Goal: Transaction & Acquisition: Purchase product/service

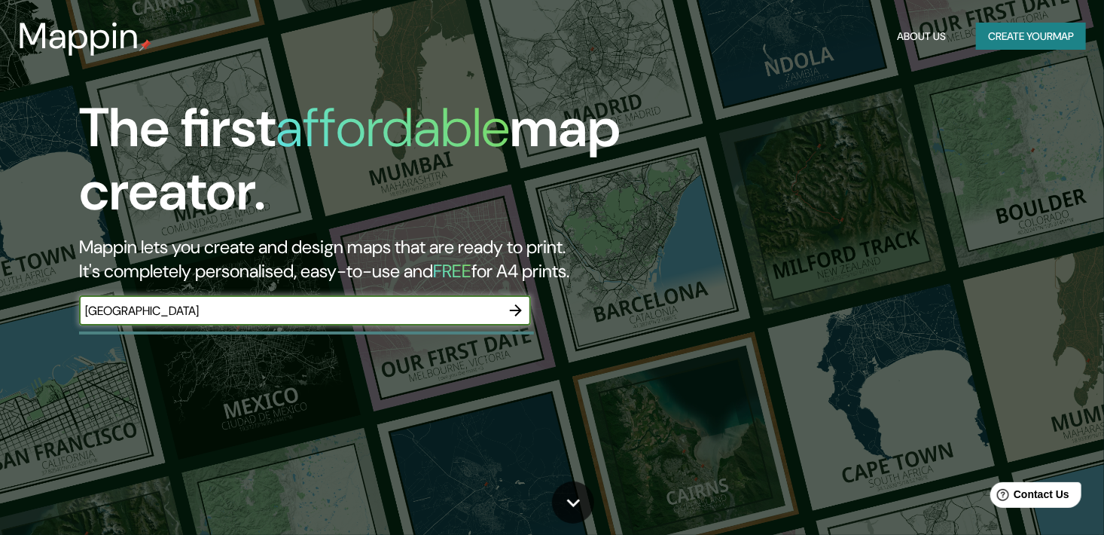
type input "[GEOGRAPHIC_DATA]"
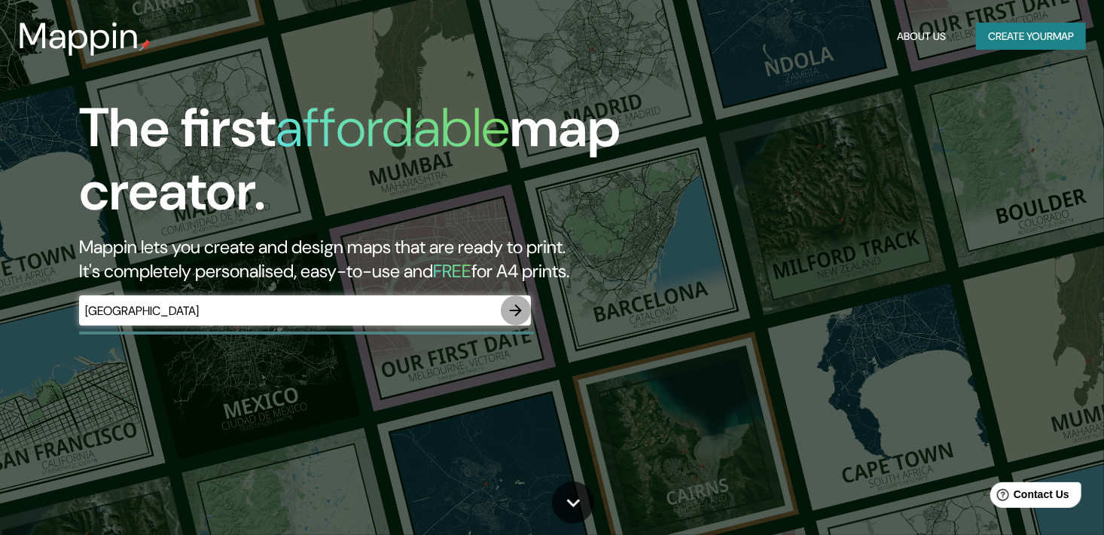
click at [516, 312] on icon "button" at bounding box center [516, 310] width 18 height 18
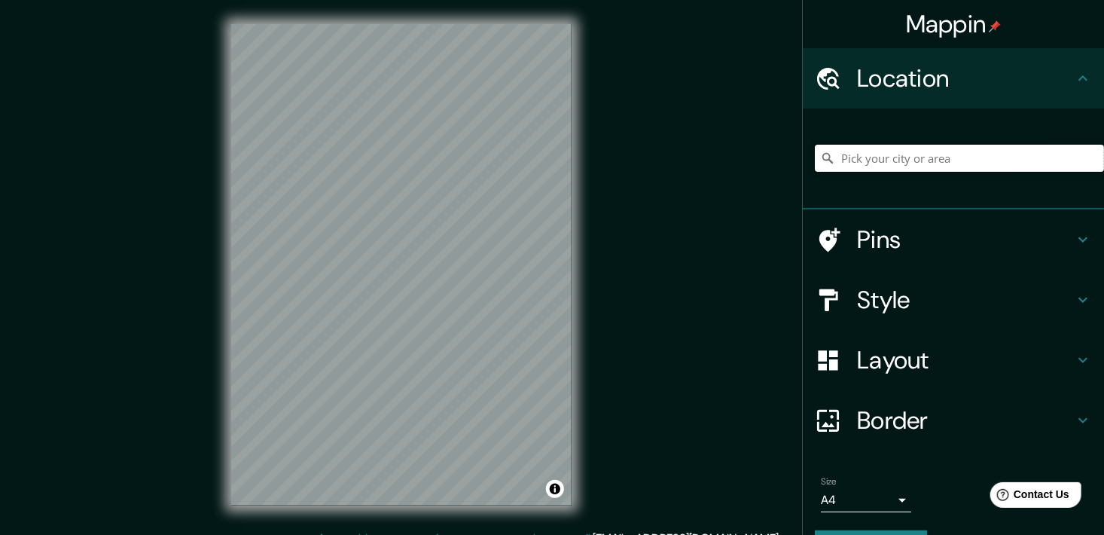
click at [909, 167] on input "Pick your city or area" at bounding box center [959, 158] width 289 height 27
click at [892, 257] on div "Pins" at bounding box center [953, 239] width 301 height 60
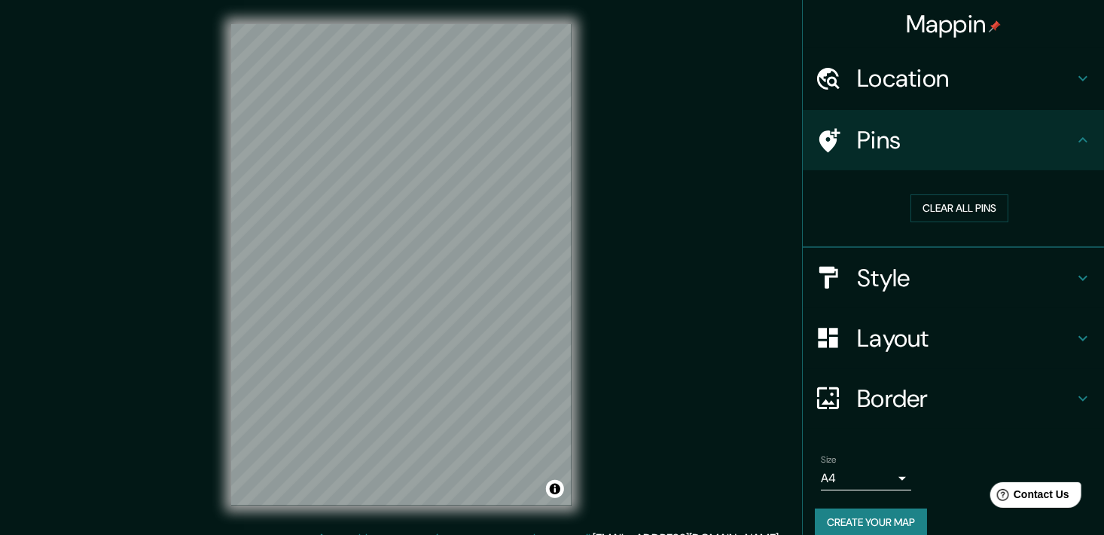
click at [857, 89] on h4 "Location" at bounding box center [965, 78] width 217 height 30
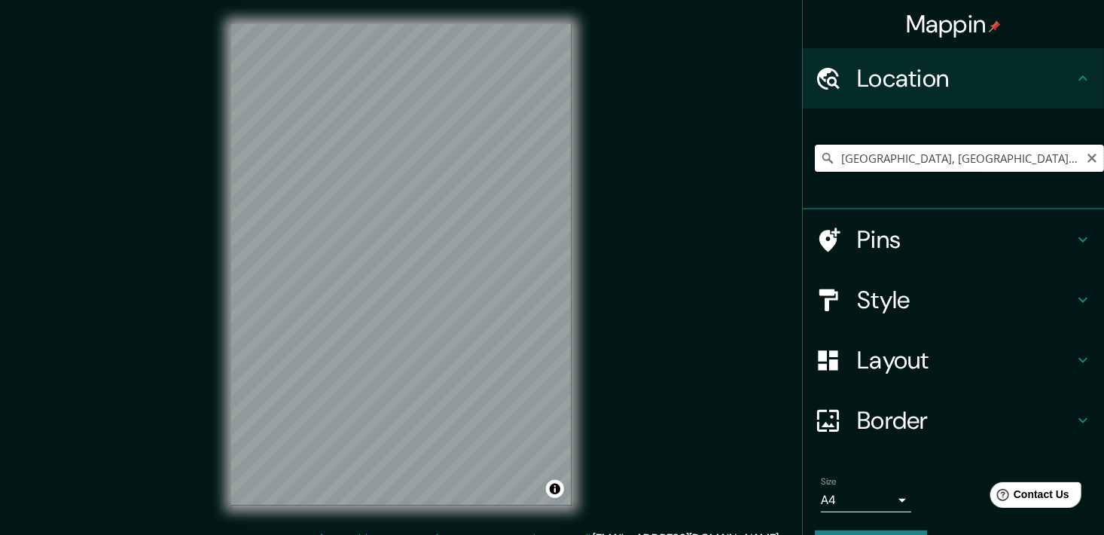
click at [890, 161] on input "[GEOGRAPHIC_DATA], [GEOGRAPHIC_DATA], [GEOGRAPHIC_DATA]" at bounding box center [959, 158] width 289 height 27
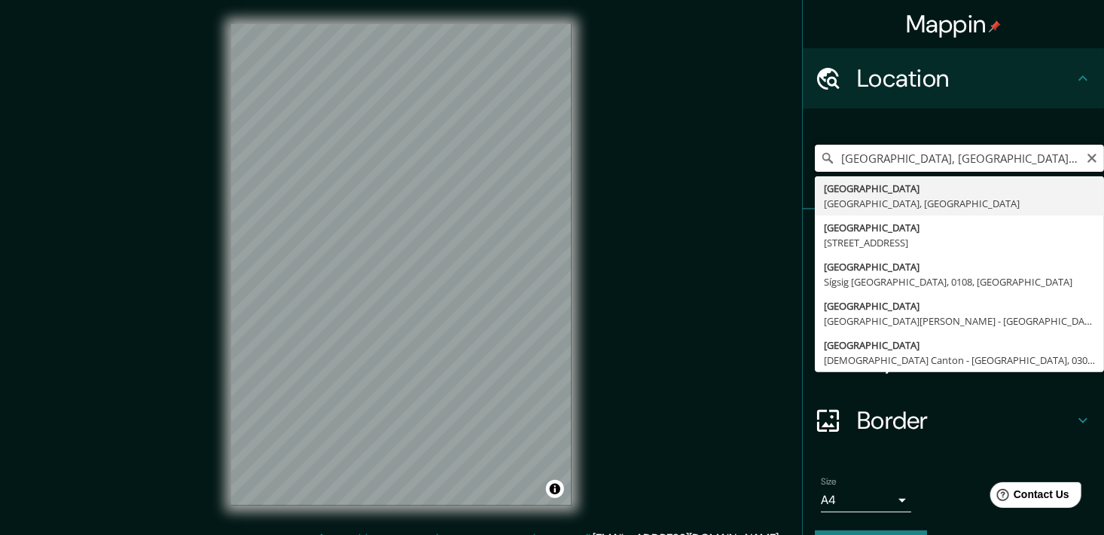
type input "[GEOGRAPHIC_DATA], [GEOGRAPHIC_DATA], [GEOGRAPHIC_DATA]"
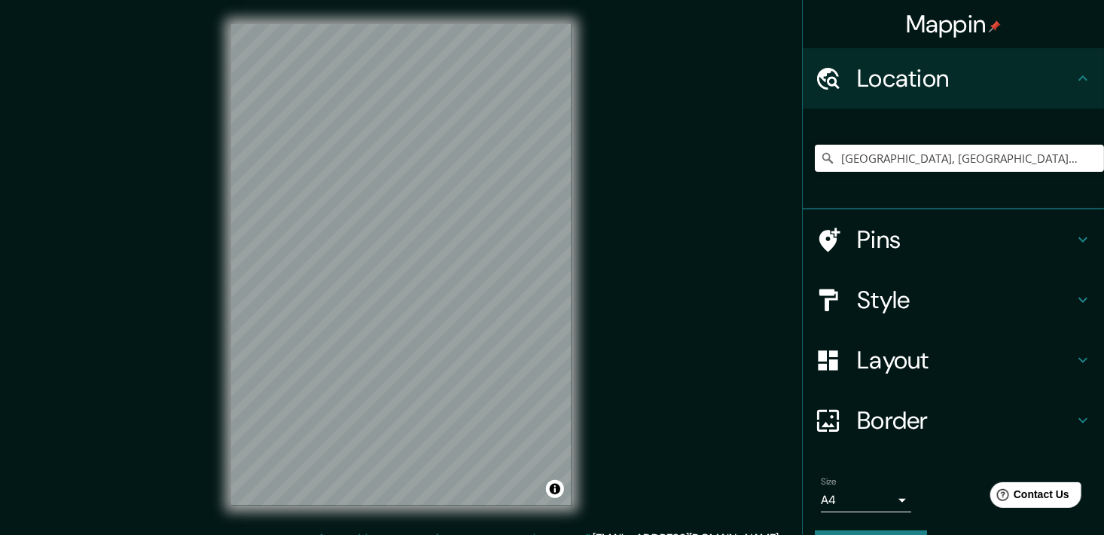
click at [875, 501] on body "Mappin Location [GEOGRAPHIC_DATA], [GEOGRAPHIC_DATA], [GEOGRAPHIC_DATA] [GEOGRA…" at bounding box center [552, 267] width 1104 height 535
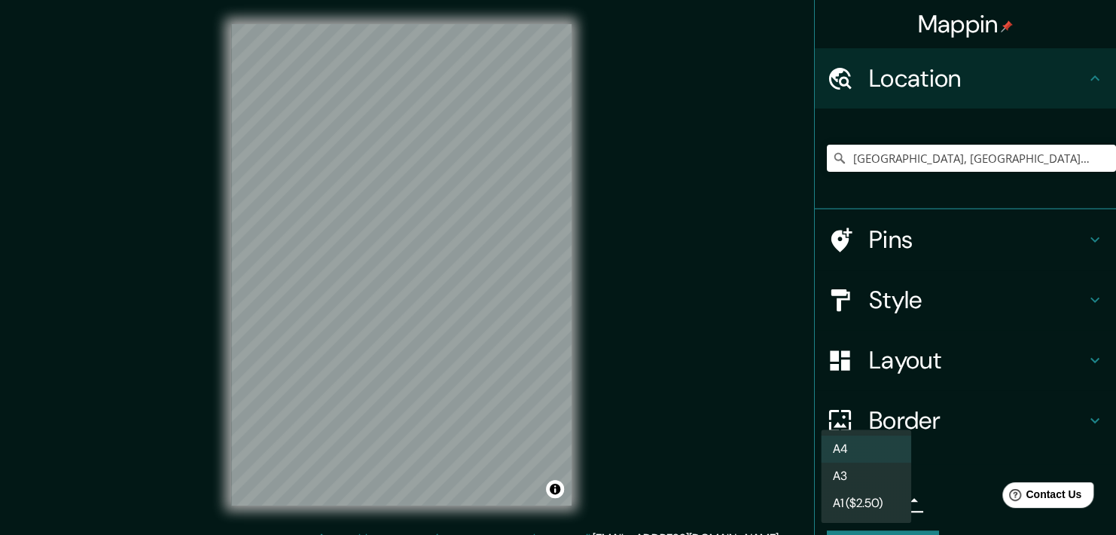
drag, startPoint x: 1106, startPoint y: 370, endPoint x: 1117, endPoint y: 500, distance: 130.7
click at [1103, 500] on html "Mappin Location [GEOGRAPHIC_DATA], [GEOGRAPHIC_DATA], [GEOGRAPHIC_DATA] [GEOGRA…" at bounding box center [558, 267] width 1116 height 535
drag, startPoint x: 1109, startPoint y: 454, endPoint x: 1117, endPoint y: 540, distance: 86.2
click at [1103, 534] on html "Mappin Location [GEOGRAPHIC_DATA], [GEOGRAPHIC_DATA], [GEOGRAPHIC_DATA] [GEOGRA…" at bounding box center [558, 267] width 1116 height 535
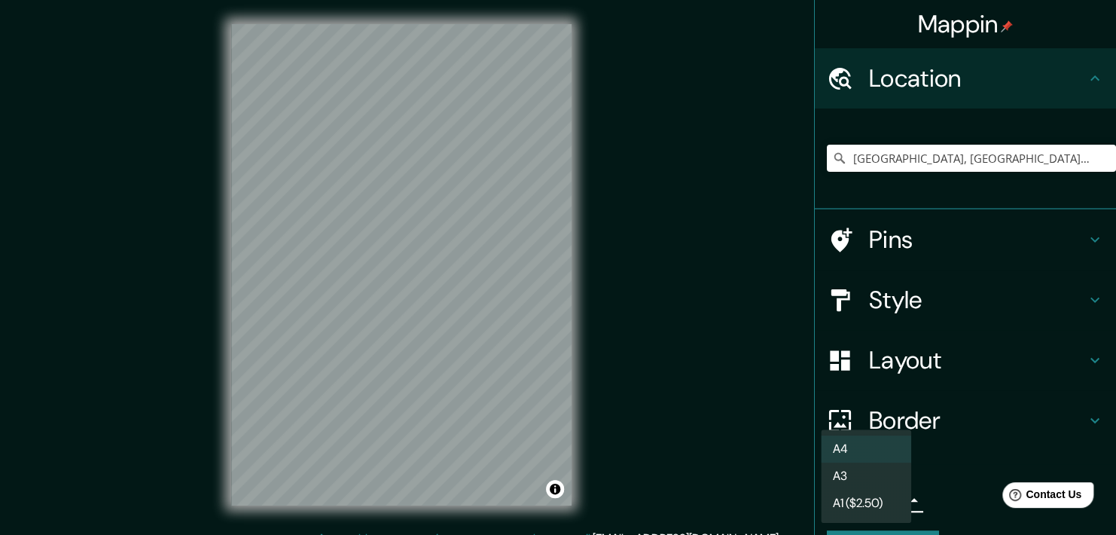
click at [879, 457] on li "A4" at bounding box center [866, 448] width 90 height 27
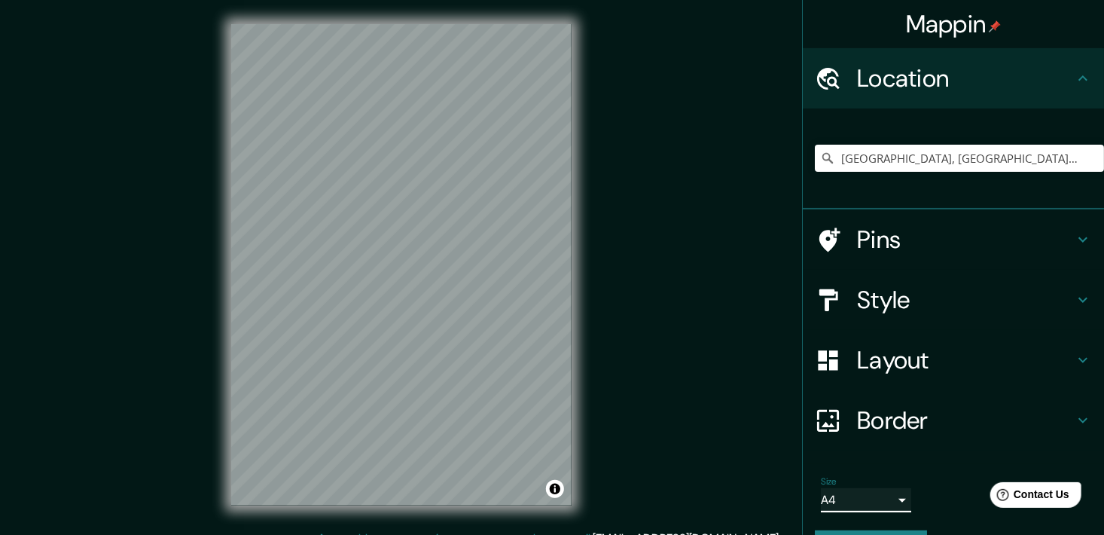
scroll to position [40, 0]
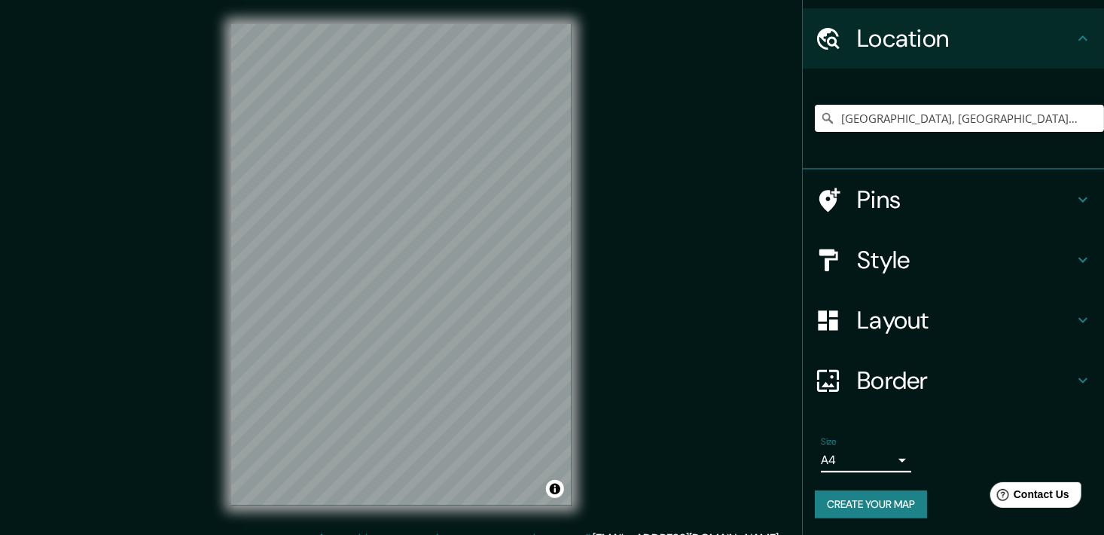
click at [886, 321] on h4 "Layout" at bounding box center [965, 320] width 217 height 30
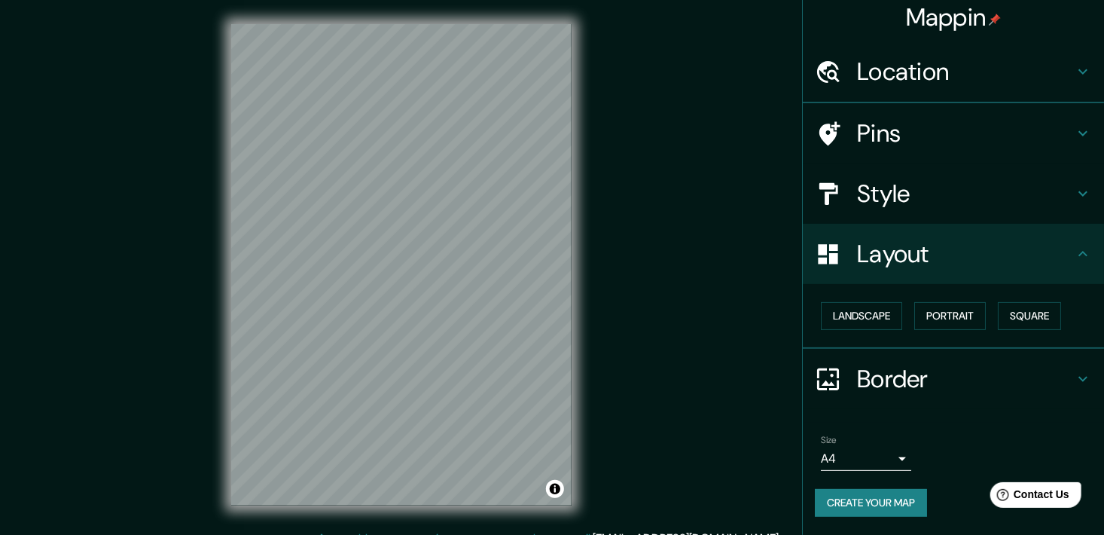
scroll to position [5, 0]
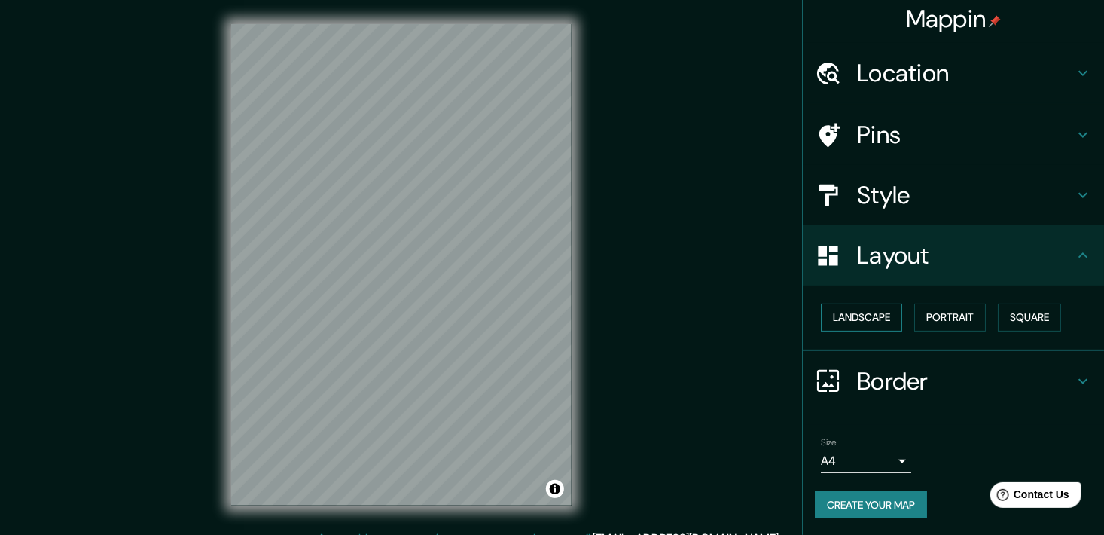
click at [859, 318] on button "Landscape" at bounding box center [861, 317] width 81 height 28
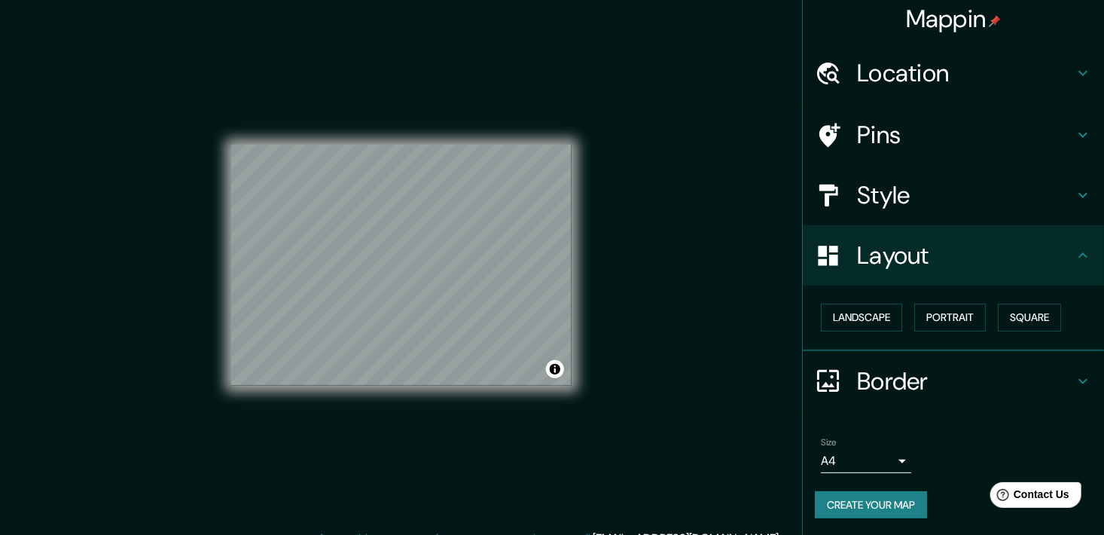
click at [899, 201] on h4 "Style" at bounding box center [965, 195] width 217 height 30
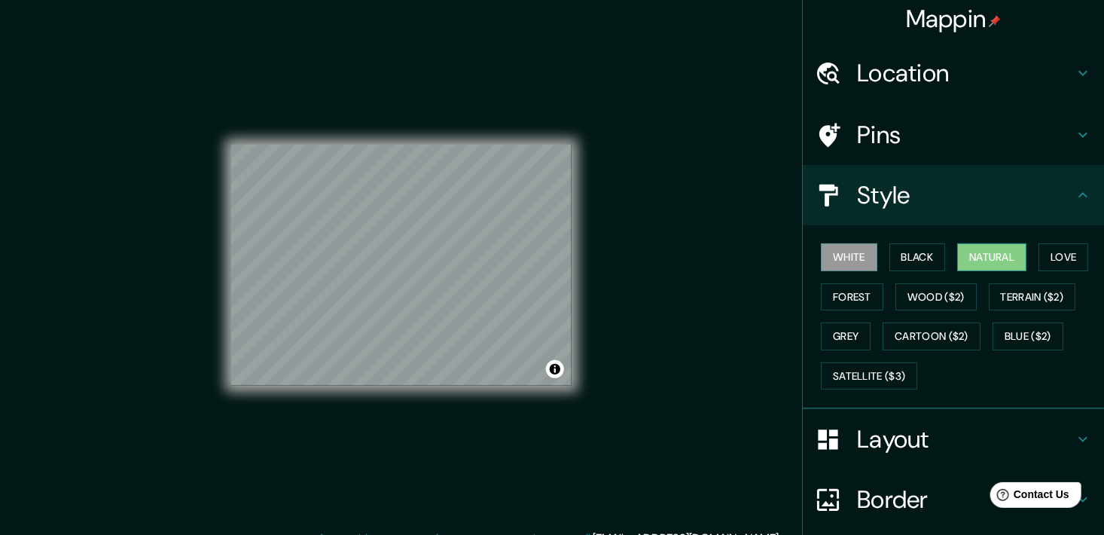
click at [991, 260] on button "Natural" at bounding box center [991, 257] width 69 height 28
click at [1068, 245] on button "Love" at bounding box center [1063, 257] width 50 height 28
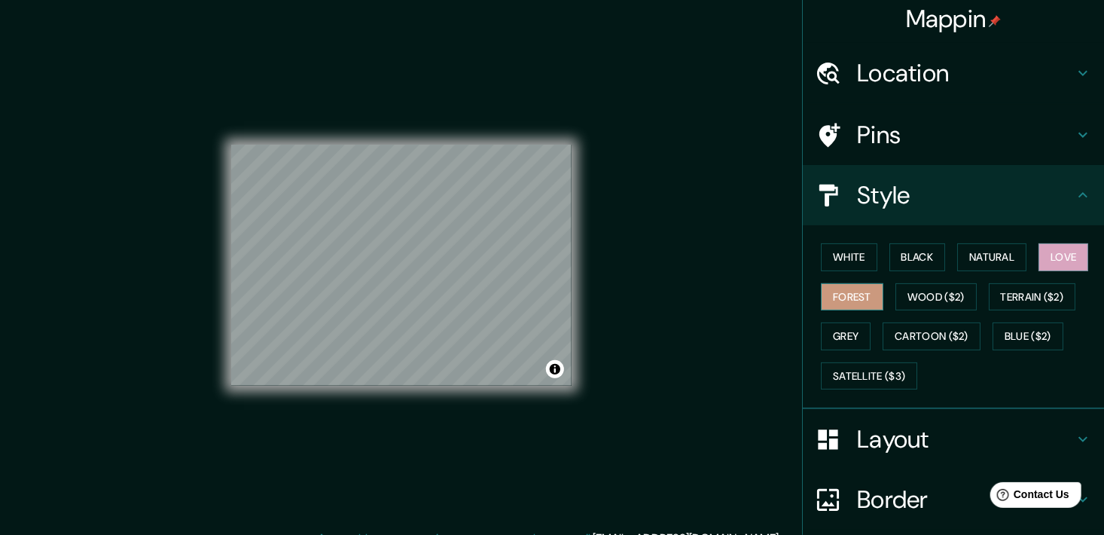
click at [850, 298] on button "Forest" at bounding box center [852, 297] width 62 height 28
click at [866, 373] on button "Satellite ($3)" at bounding box center [869, 376] width 96 height 28
click at [193, 147] on div "Mappin Location [GEOGRAPHIC_DATA], [GEOGRAPHIC_DATA], [GEOGRAPHIC_DATA] [GEOGRA…" at bounding box center [552, 276] width 1104 height 553
click at [596, 245] on div "Mappin Location [GEOGRAPHIC_DATA], [GEOGRAPHIC_DATA], [GEOGRAPHIC_DATA] [GEOGRA…" at bounding box center [552, 276] width 1104 height 553
click at [937, 252] on div "White Black Natural Love Forest Wood ($2) Terrain ($2) Grey Cartoon ($2) Blue (…" at bounding box center [959, 316] width 289 height 158
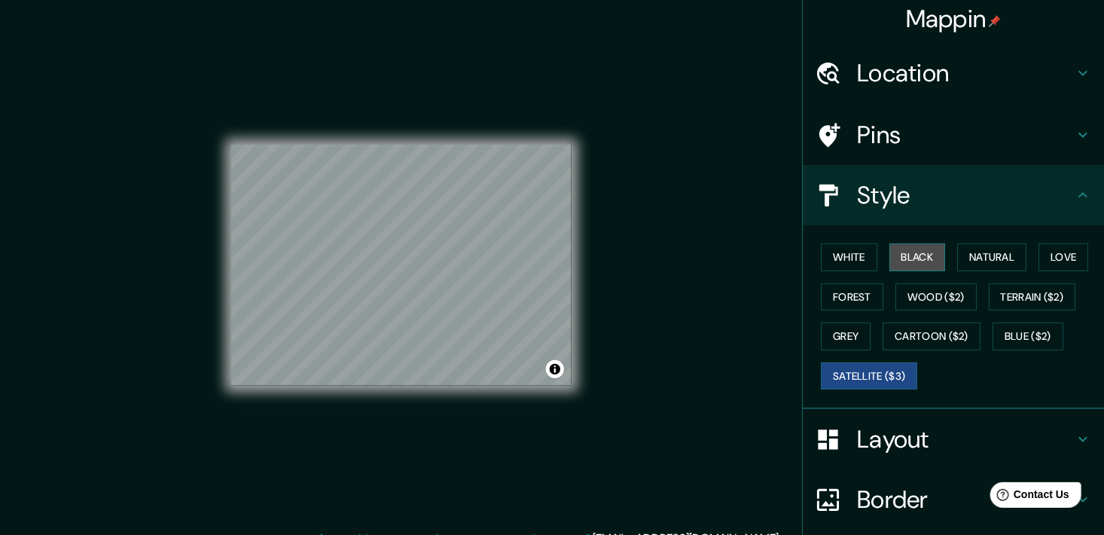
click at [925, 254] on button "Black" at bounding box center [917, 257] width 56 height 28
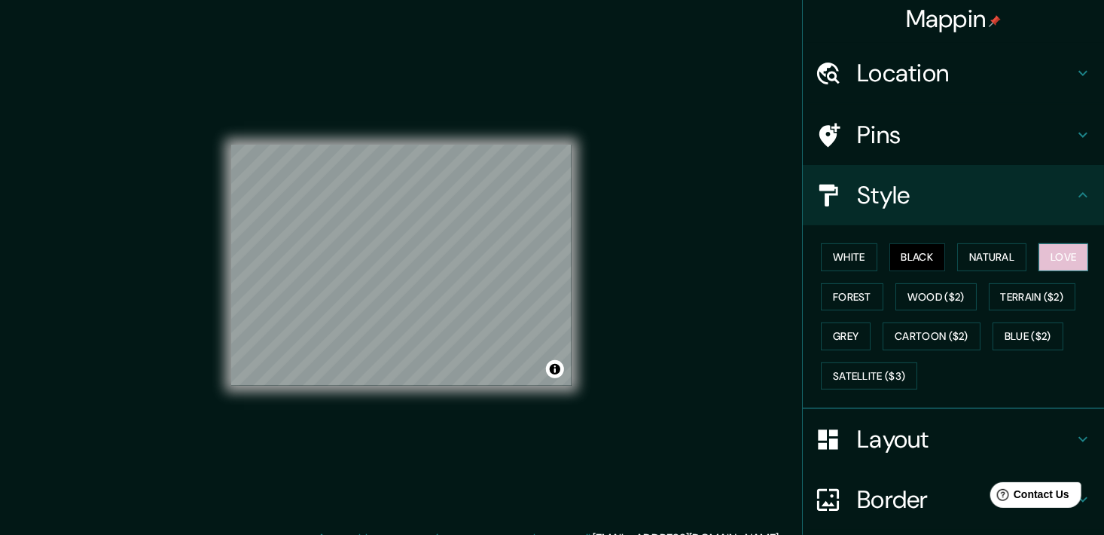
click at [1054, 256] on button "Love" at bounding box center [1063, 257] width 50 height 28
click at [840, 296] on button "Forest" at bounding box center [852, 297] width 62 height 28
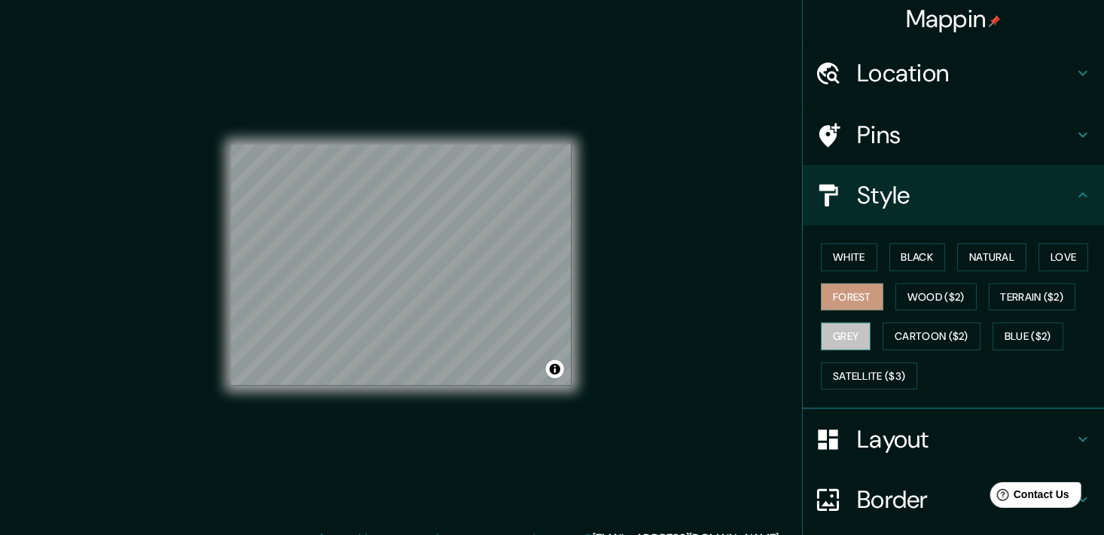
click at [850, 340] on button "Grey" at bounding box center [846, 336] width 50 height 28
click at [977, 254] on button "Natural" at bounding box center [991, 257] width 69 height 28
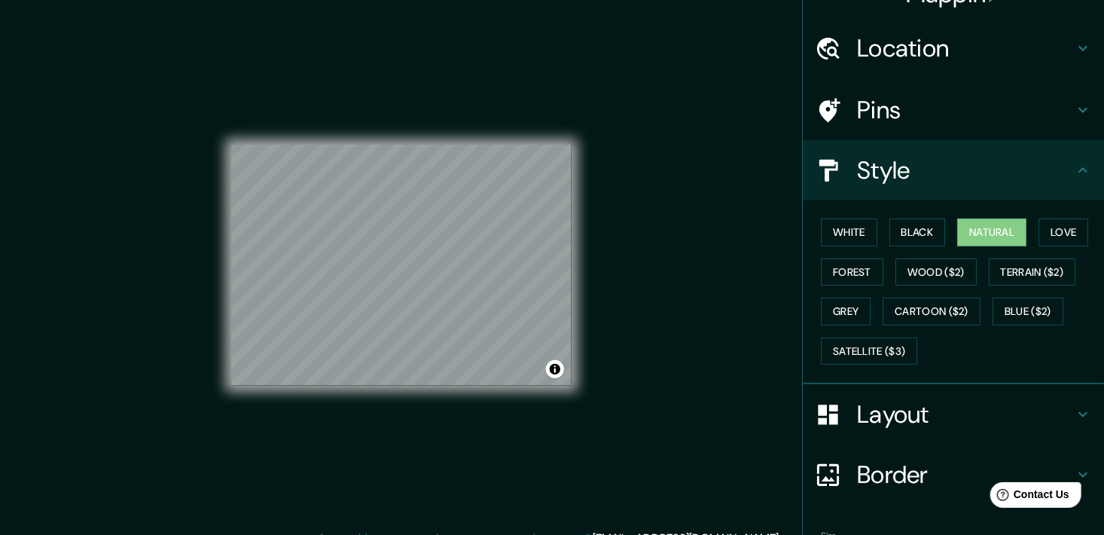
scroll to position [0, 0]
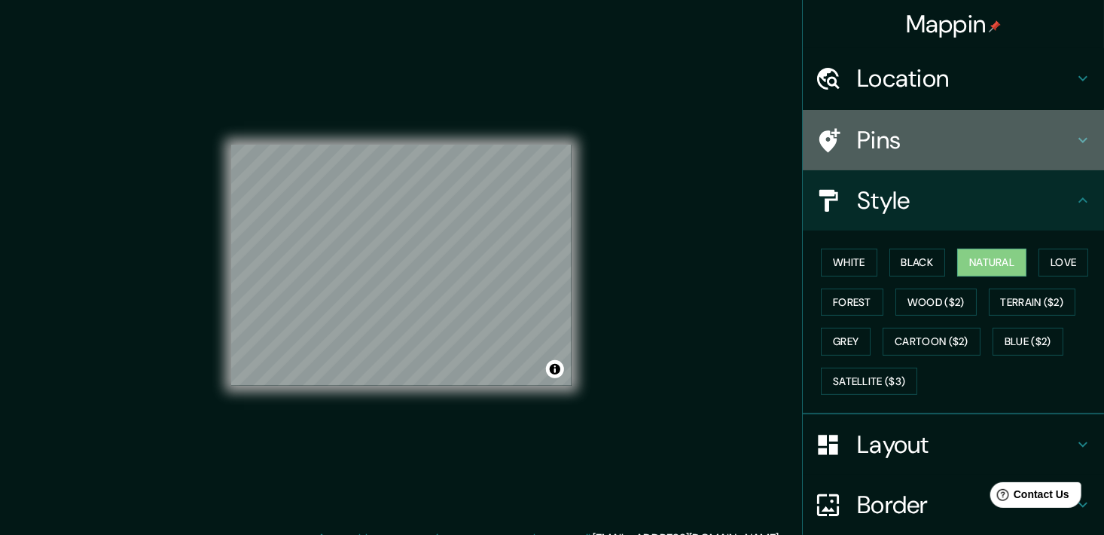
click at [1064, 158] on div "Pins" at bounding box center [953, 140] width 301 height 60
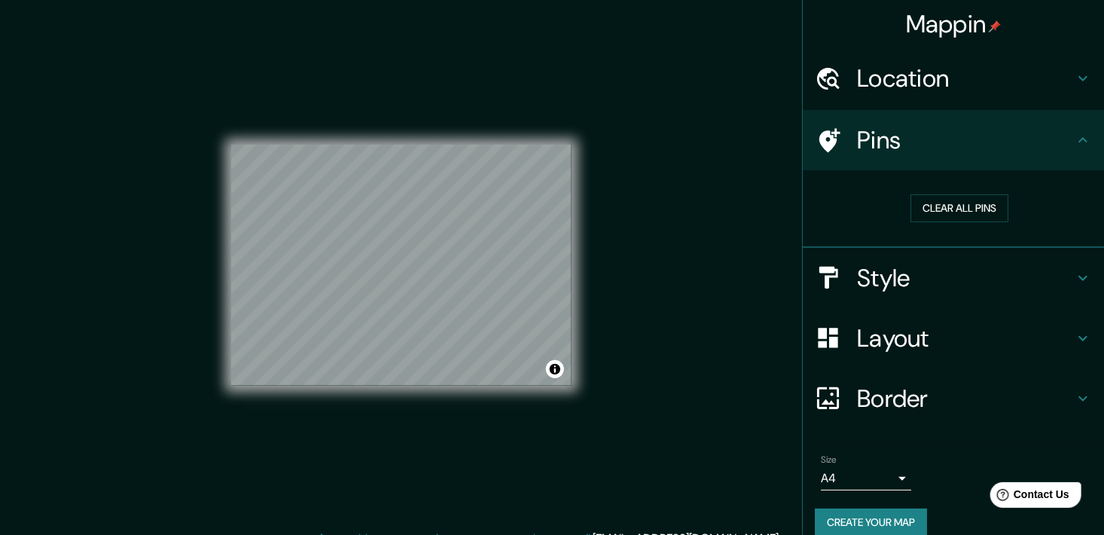
drag, startPoint x: 886, startPoint y: 160, endPoint x: 770, endPoint y: 181, distance: 117.7
click at [770, 181] on div "Mappin Location [GEOGRAPHIC_DATA], [GEOGRAPHIC_DATA], [GEOGRAPHIC_DATA] [GEOGRA…" at bounding box center [552, 276] width 1104 height 553
drag, startPoint x: 456, startPoint y: 284, endPoint x: 443, endPoint y: 275, distance: 16.3
click at [443, 275] on div at bounding box center [442, 272] width 12 height 12
drag, startPoint x: 444, startPoint y: 272, endPoint x: 443, endPoint y: 281, distance: 9.1
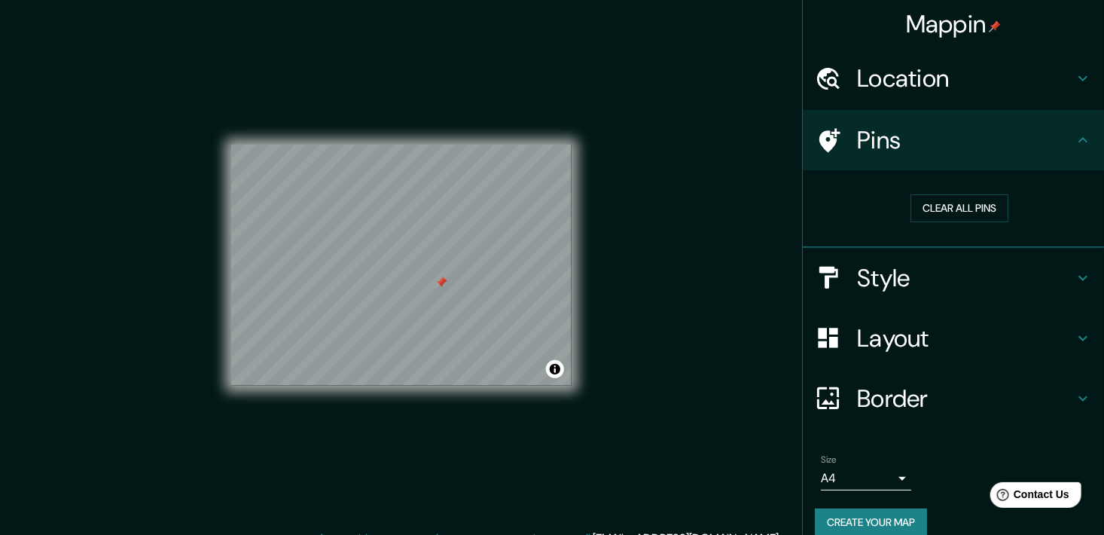
click at [443, 281] on div at bounding box center [441, 282] width 12 height 12
click at [391, 273] on div at bounding box center [391, 273] width 12 height 12
click at [981, 276] on h4 "Style" at bounding box center [965, 278] width 217 height 30
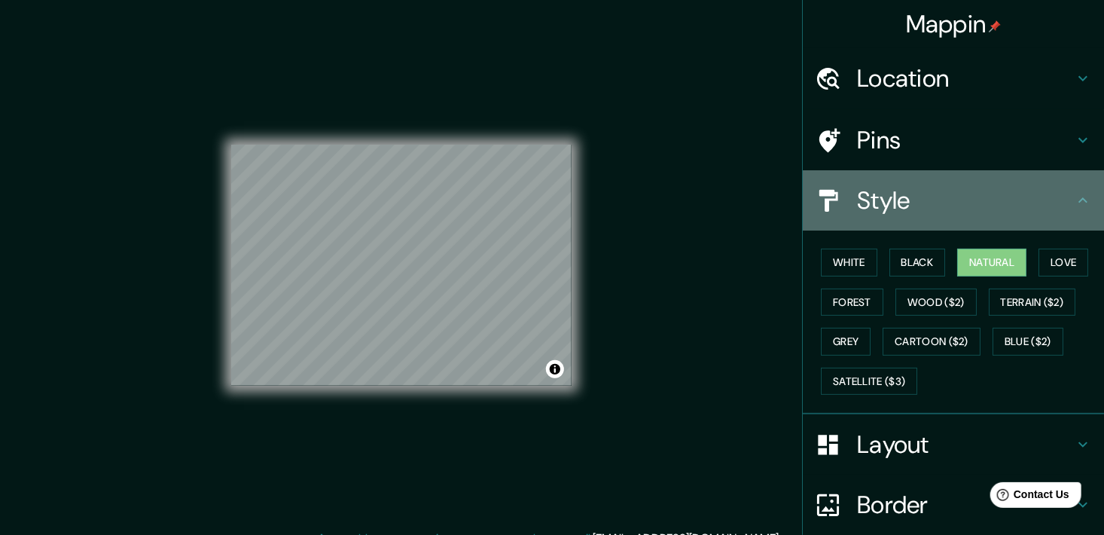
click at [922, 206] on h4 "Style" at bounding box center [965, 200] width 217 height 30
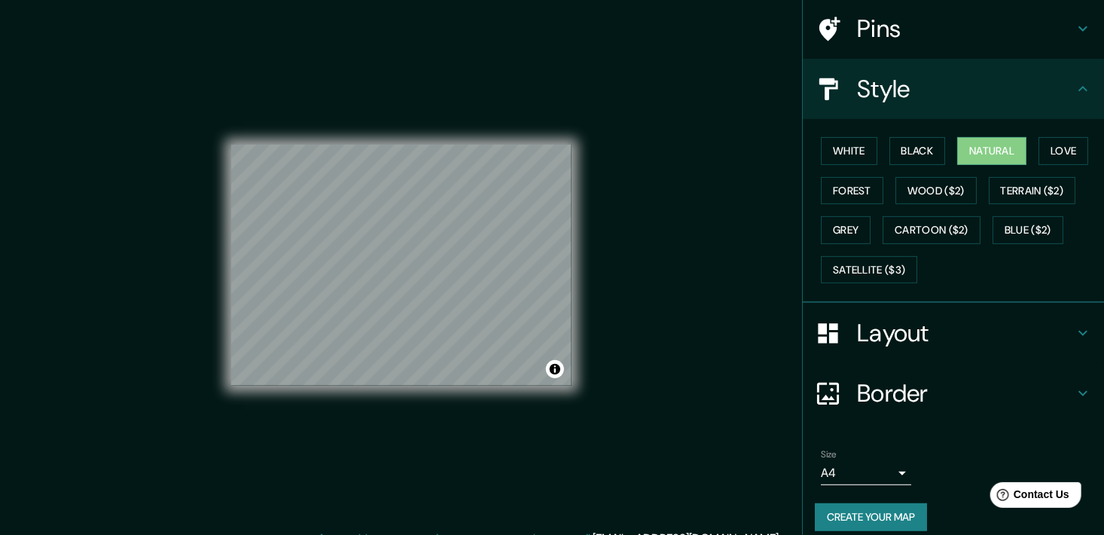
scroll to position [123, 0]
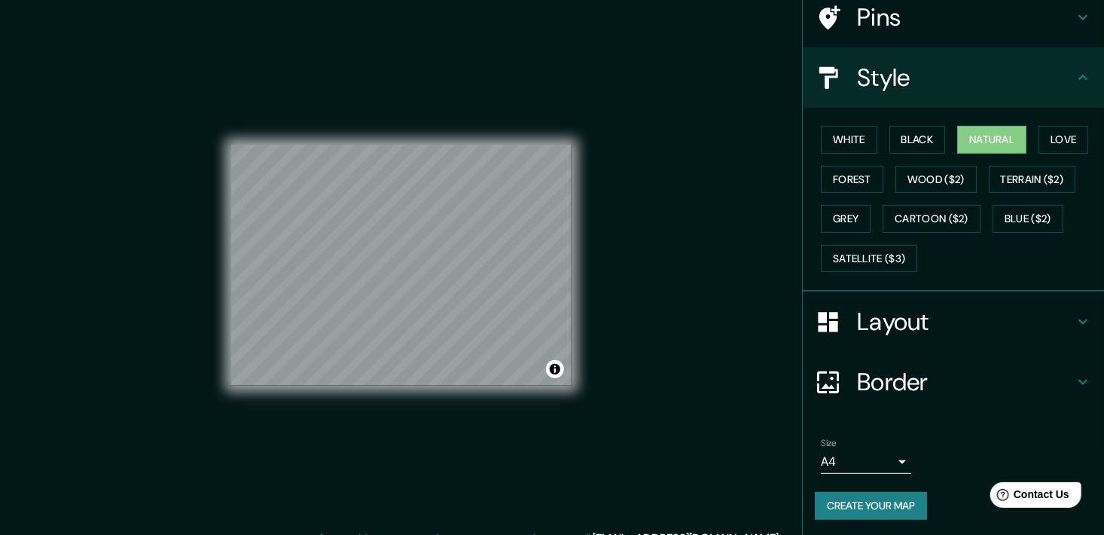
click at [902, 369] on h4 "Border" at bounding box center [965, 382] width 217 height 30
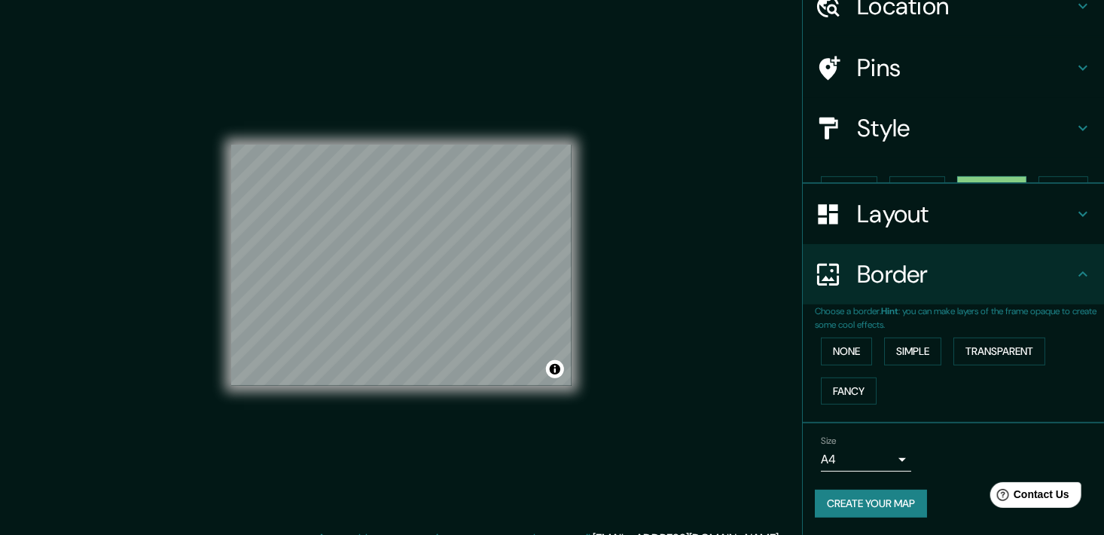
scroll to position [46, 0]
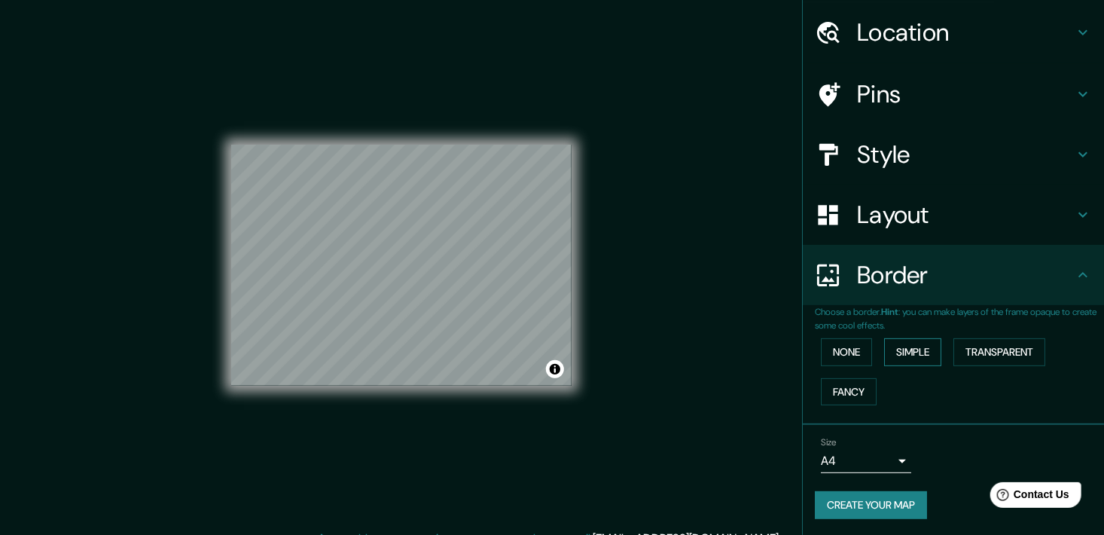
click at [916, 353] on button "Simple" at bounding box center [912, 352] width 57 height 28
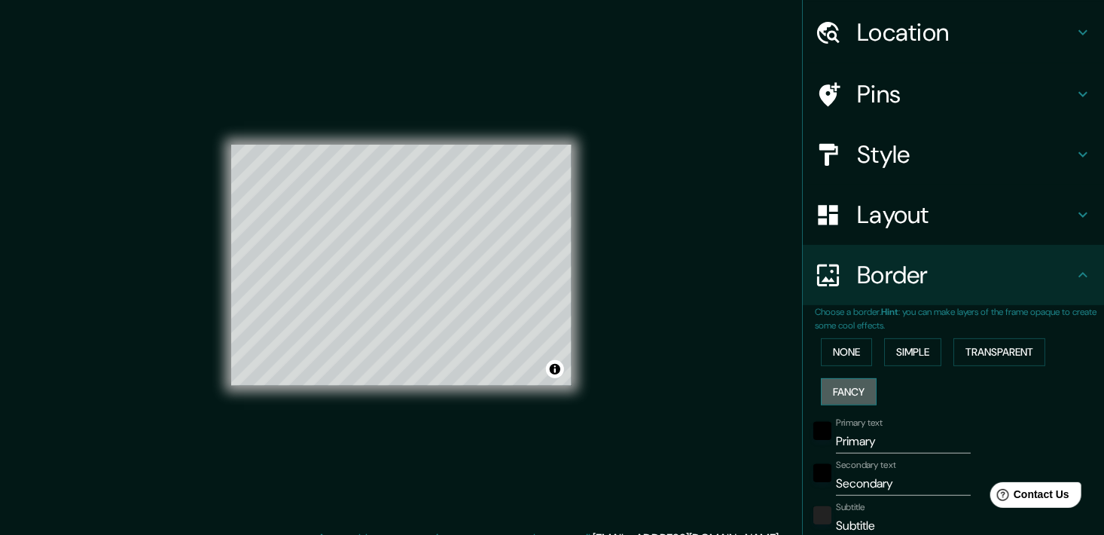
click at [848, 393] on button "Fancy" at bounding box center [849, 392] width 56 height 28
type input "181"
type input "36"
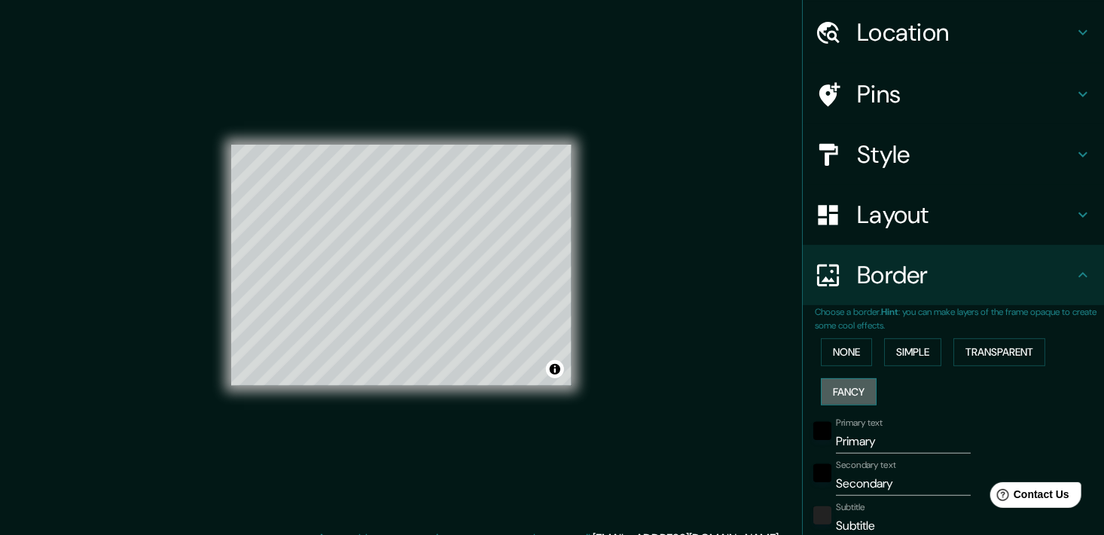
type input "18"
click at [905, 342] on button "Simple" at bounding box center [912, 352] width 57 height 28
click at [822, 345] on button "None" at bounding box center [846, 352] width 51 height 28
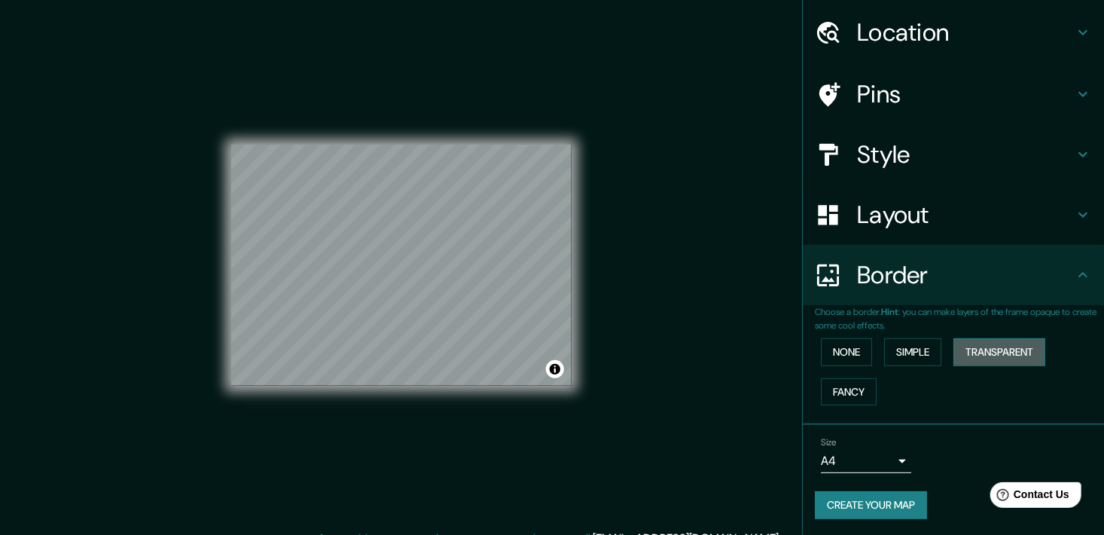
click at [983, 348] on button "Transparent" at bounding box center [999, 352] width 92 height 28
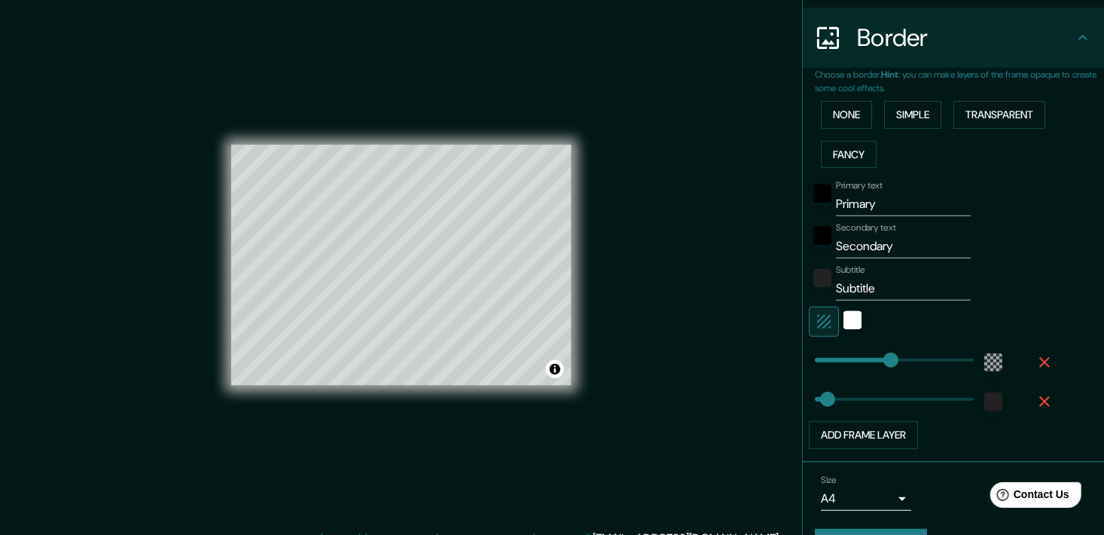
scroll to position [297, 0]
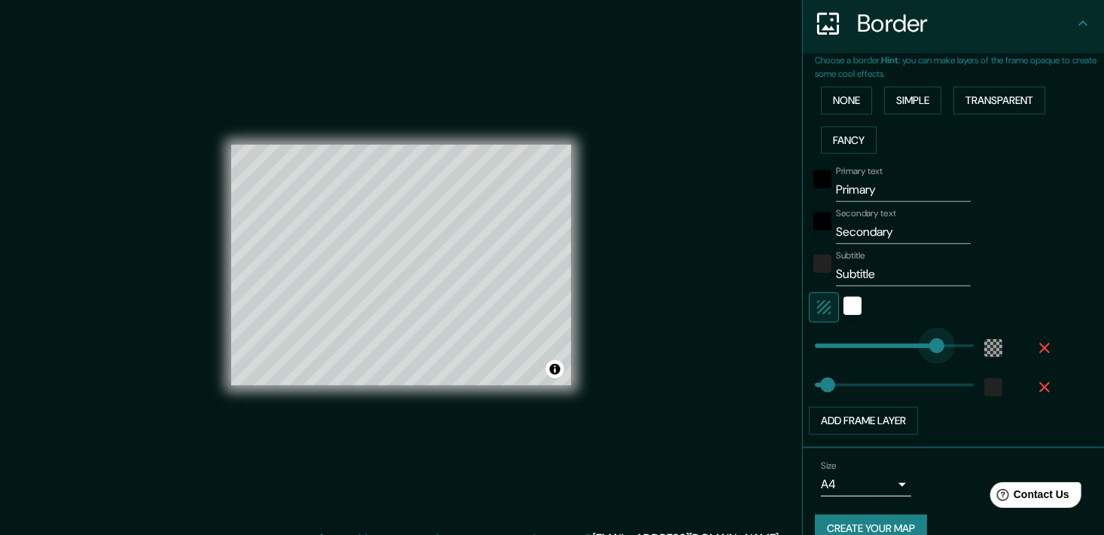
type input "349"
drag, startPoint x: 883, startPoint y: 345, endPoint x: 926, endPoint y: 346, distance: 42.9
type input "36"
type input "21"
drag, startPoint x: 926, startPoint y: 346, endPoint x: 811, endPoint y: 346, distance: 115.2
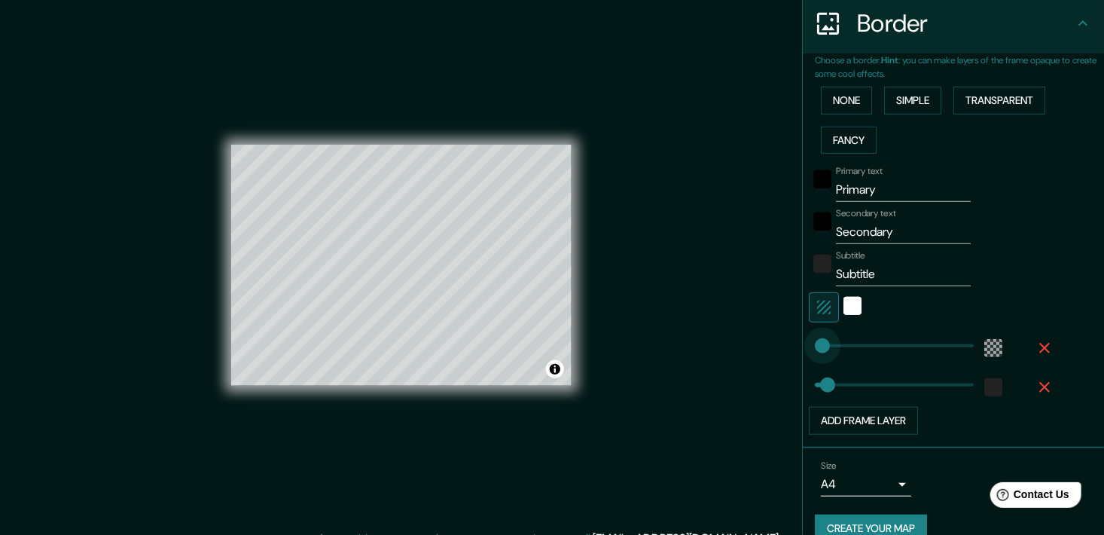
type input "36"
type input "38"
type input "36"
drag, startPoint x: 885, startPoint y: 188, endPoint x: 786, endPoint y: 187, distance: 99.4
click at [786, 187] on div "Mappin Location [GEOGRAPHIC_DATA], [GEOGRAPHIC_DATA], [GEOGRAPHIC_DATA] [GEOGRA…" at bounding box center [552, 276] width 1104 height 553
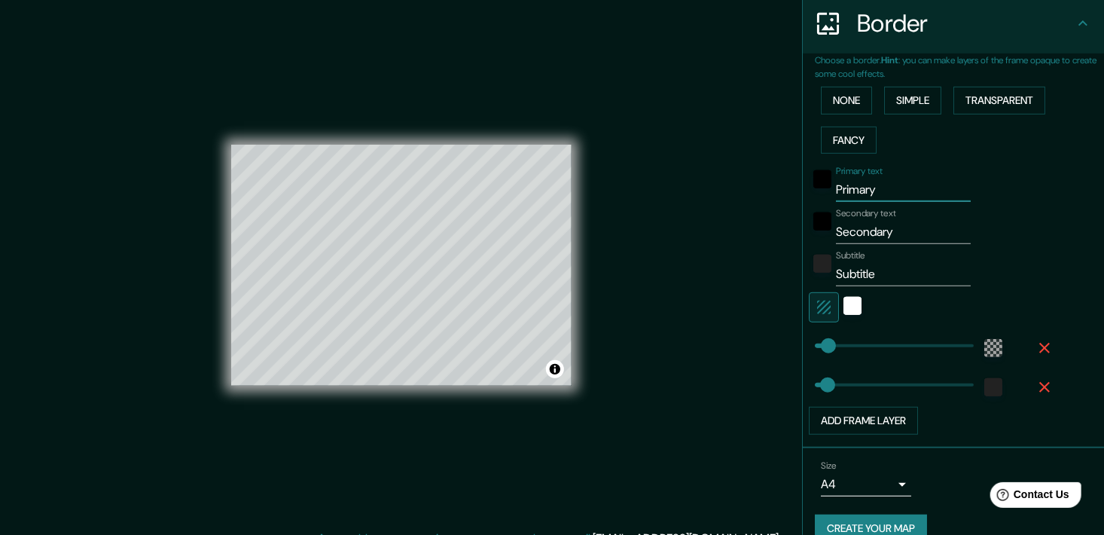
type input "M"
type input "36"
type input "Ma"
type input "36"
type input "Map"
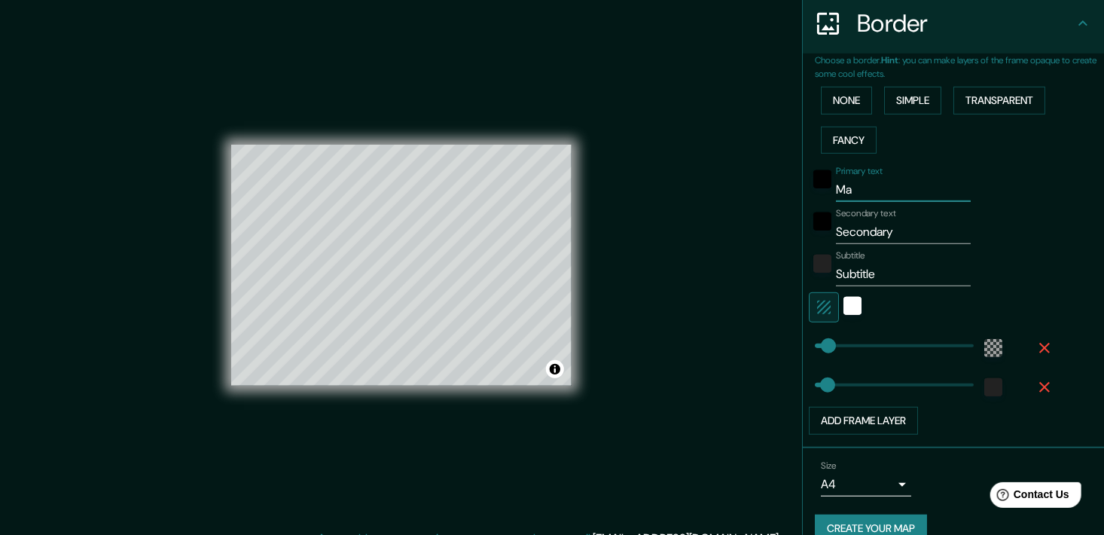
type input "36"
type input "Mapa"
type input "36"
type input "Mapa"
type input "36"
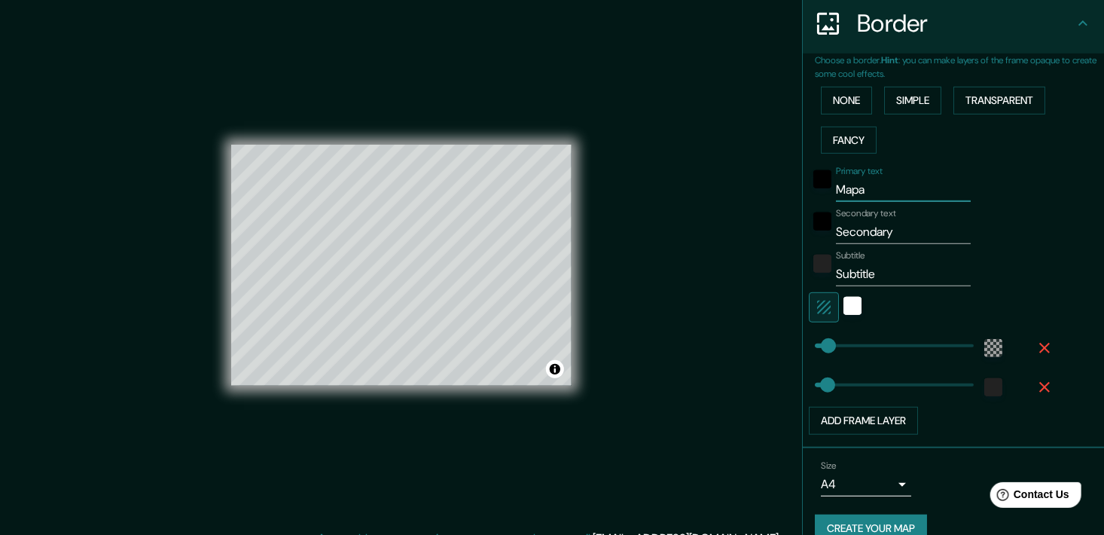
type input "Mapa p"
type input "36"
type input "Mapa pa"
type input "36"
type input "Mapa par"
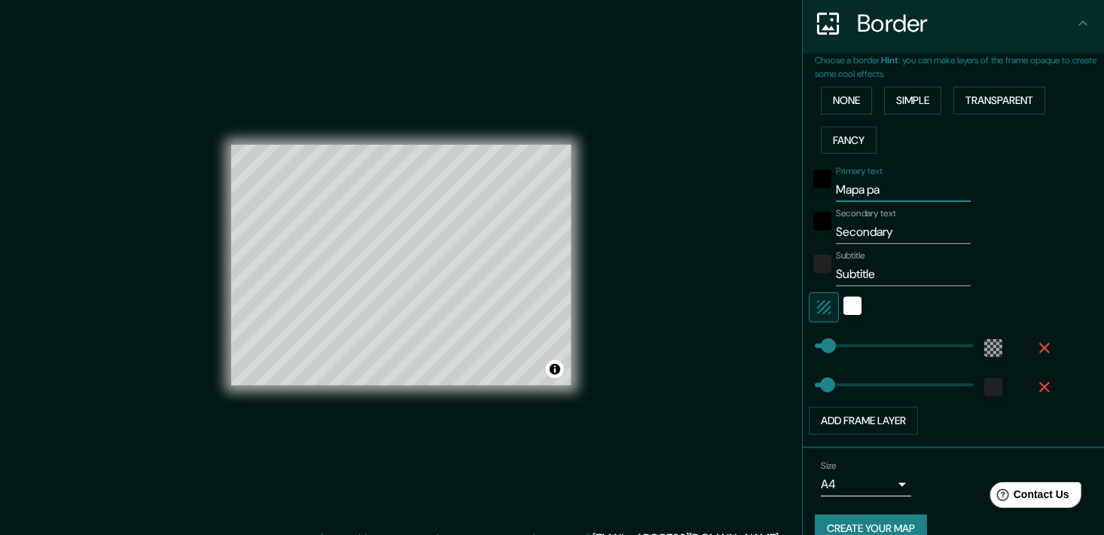
type input "36"
type input "Mapa parl"
type input "36"
type input "Mapa parla"
type input "36"
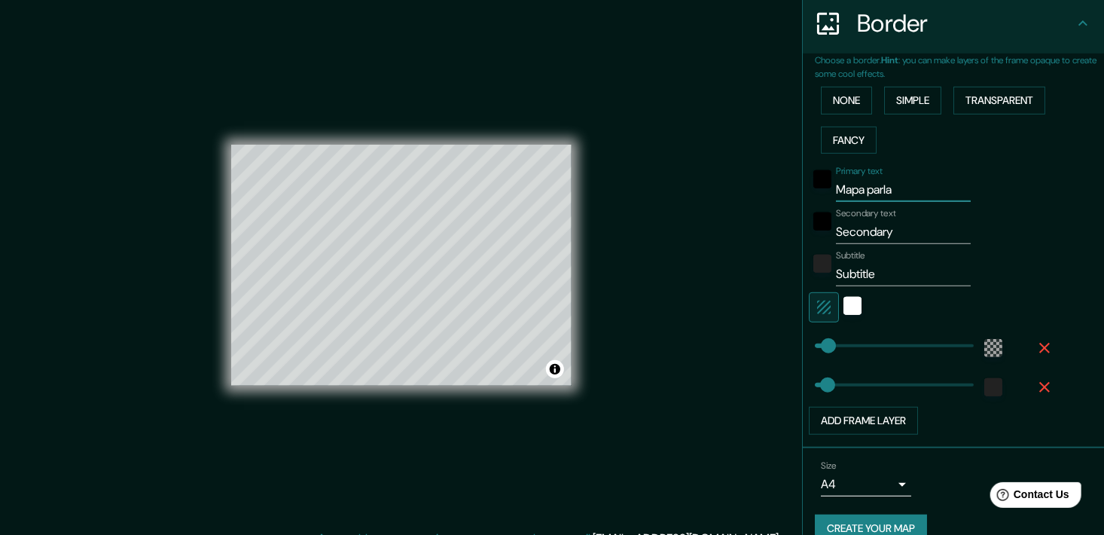
type input "Mapa parlan"
type input "36"
type input "Mapa parlant"
type input "36"
type input "Mapa parlante"
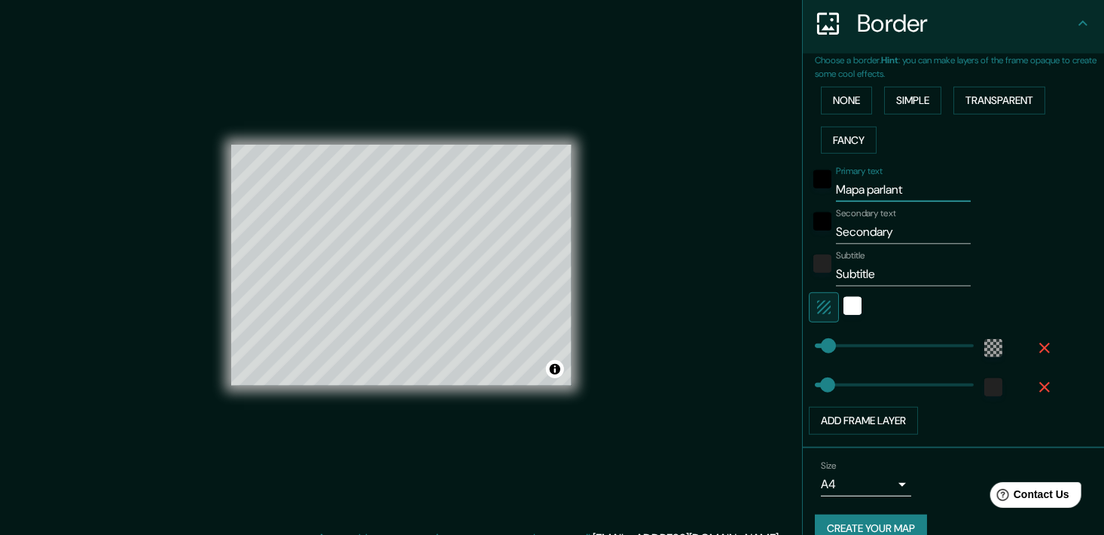
type input "36"
type input "Mapa parlante"
drag, startPoint x: 896, startPoint y: 231, endPoint x: 797, endPoint y: 245, distance: 100.4
click at [803, 245] on div "Choose a border. Hint : you can make layers of the frame opaque to create some …" at bounding box center [953, 250] width 301 height 394
type input "m"
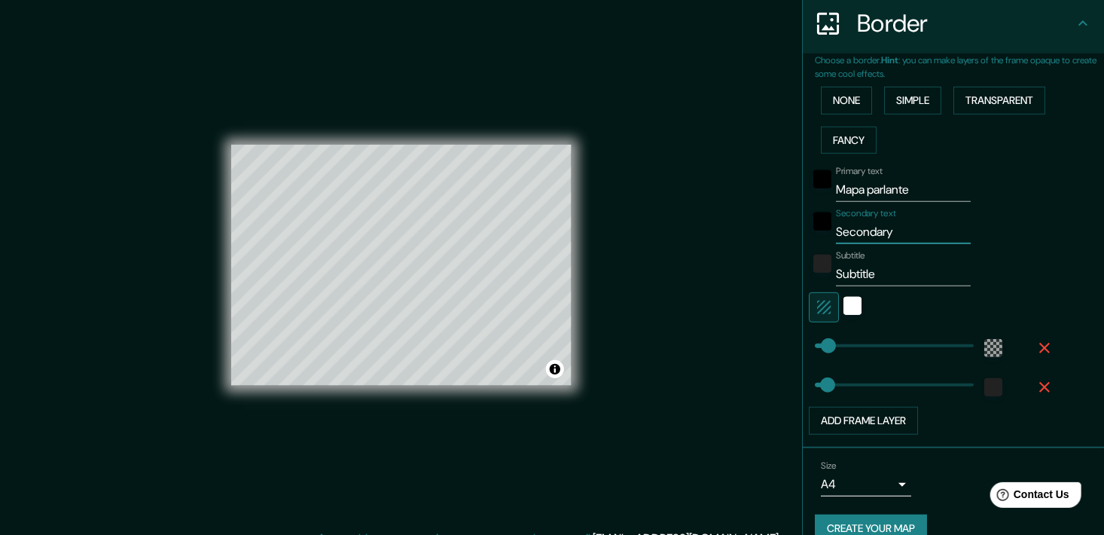
type input "36"
type input "ma"
type input "36"
type input "map"
type input "36"
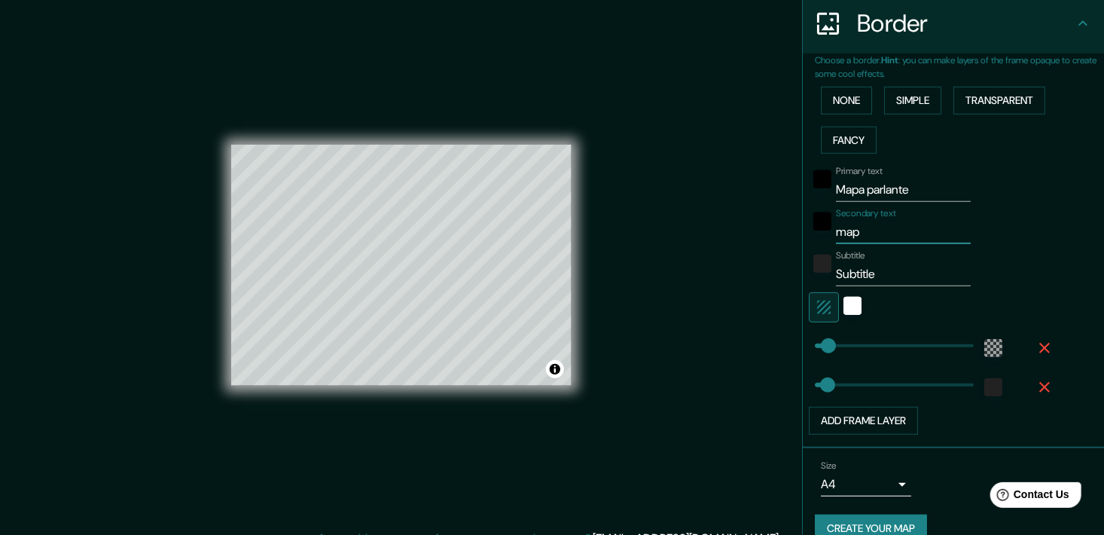
type input "mapa"
type input "36"
type input "mapa"
type input "36"
type input "mapa p"
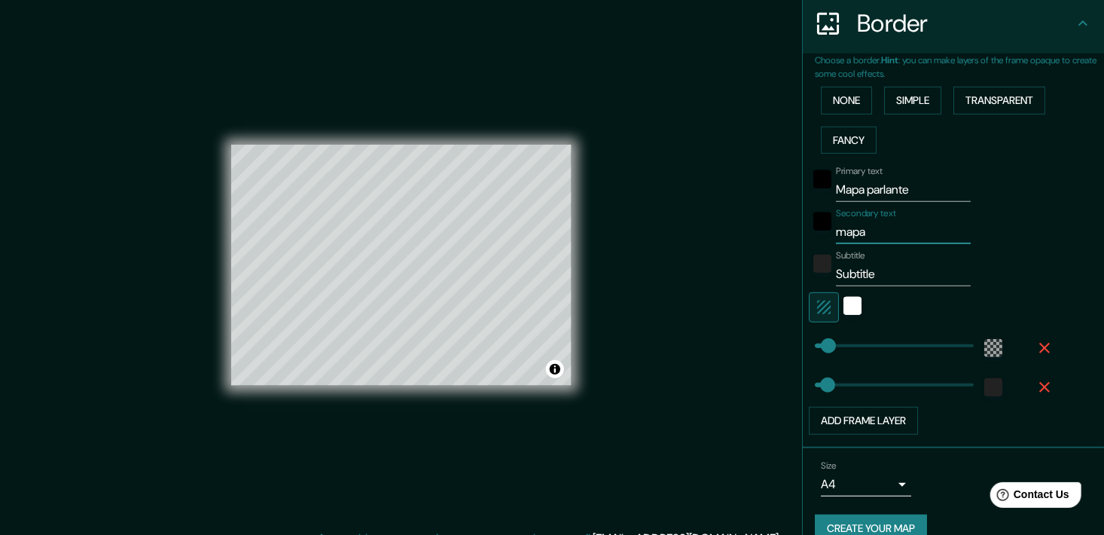
type input "36"
type input "mapa pa"
type input "36"
type input "mapa par"
type input "36"
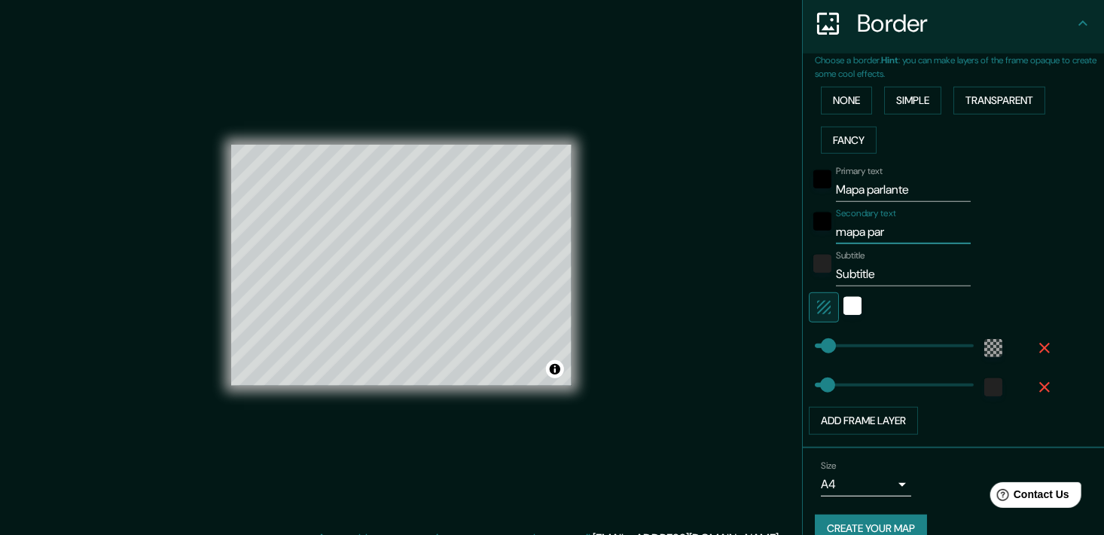
type input "mapa parl"
type input "36"
type input "mapa parla"
type input "36"
type input "mapa parlan"
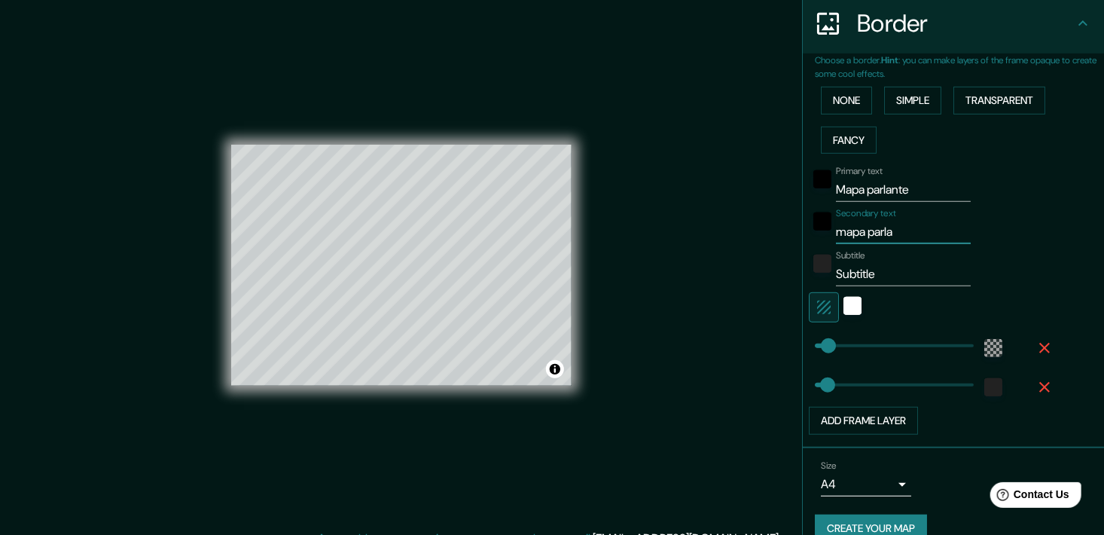
type input "36"
type input "mapa parlant"
type input "36"
type input "mapa parlante"
type input "36"
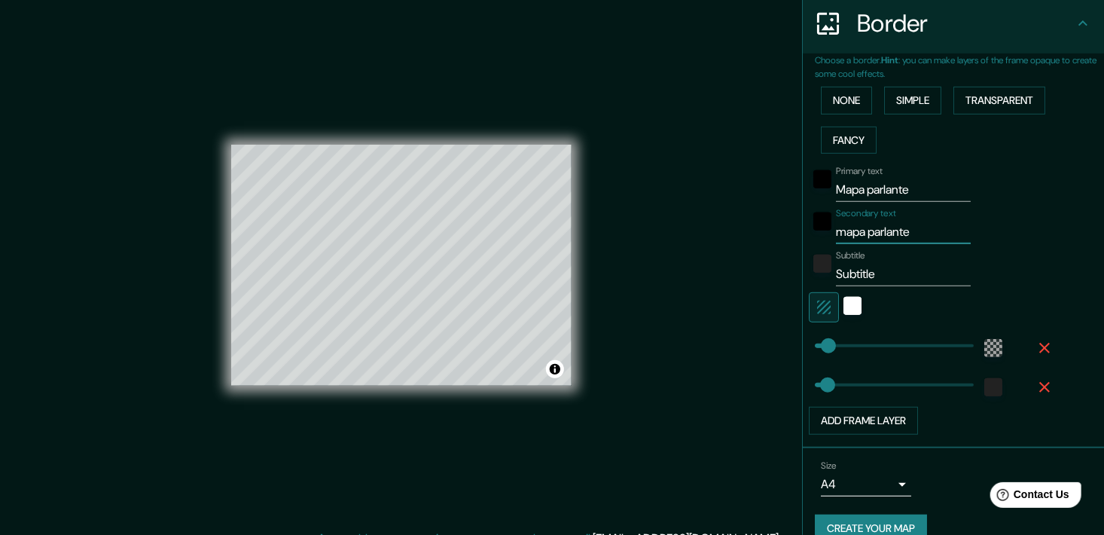
type input "mapa parlante"
click at [909, 189] on input "Mapa parlante" at bounding box center [903, 190] width 135 height 24
type input "36"
click at [871, 276] on input "Subtitle" at bounding box center [903, 274] width 135 height 24
drag, startPoint x: 871, startPoint y: 276, endPoint x: 800, endPoint y: 279, distance: 70.9
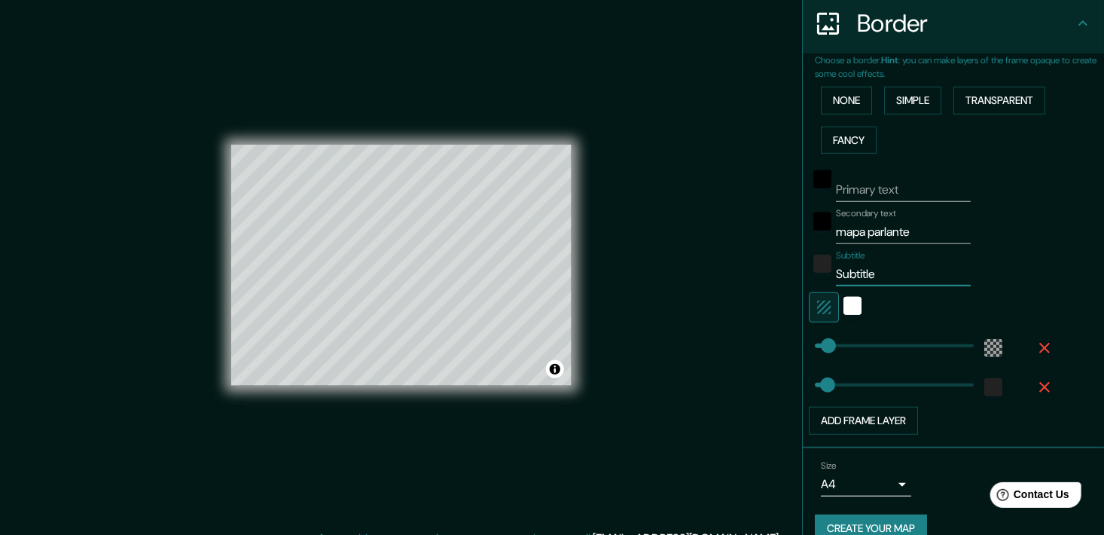
click at [809, 279] on div "Subtitle Subtitle" at bounding box center [932, 268] width 247 height 36
type input "C"
type input "36"
type input "Cu"
type input "36"
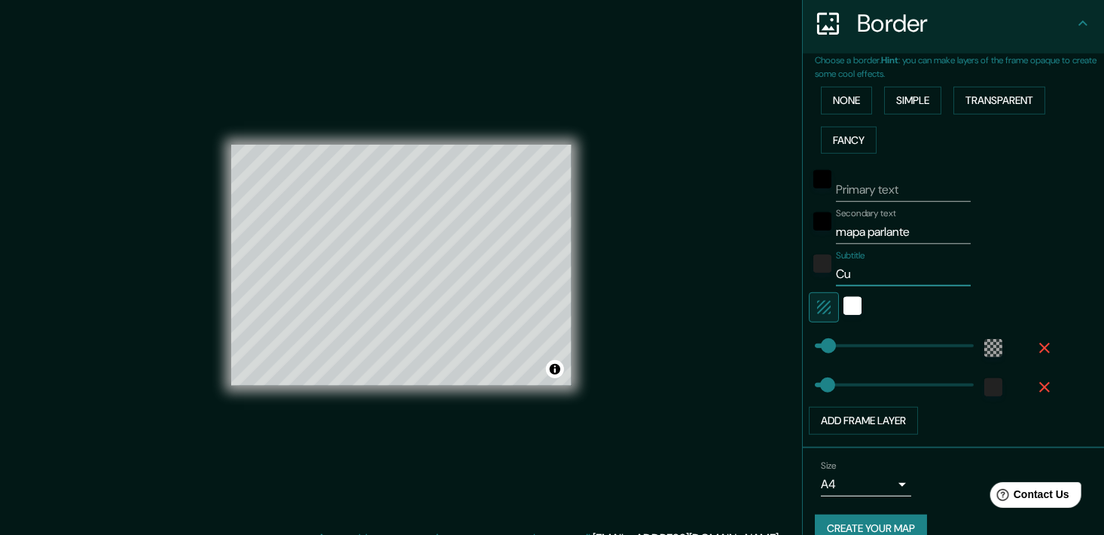
type input "Cue"
type input "36"
type input "Cueb"
type input "36"
type input "Cuebc"
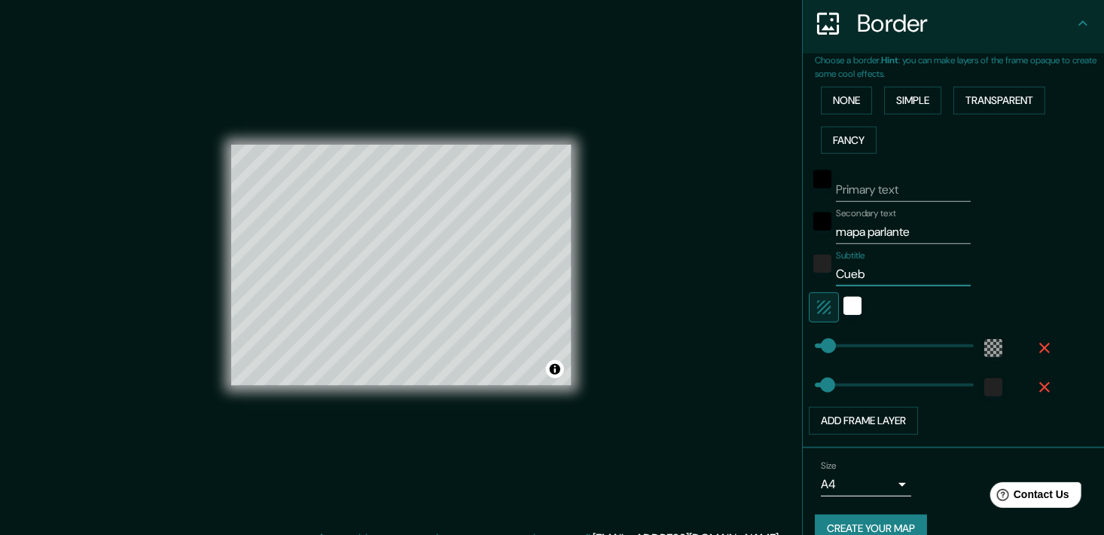
type input "36"
type input "Cueb"
type input "36"
type input "Cue"
type input "36"
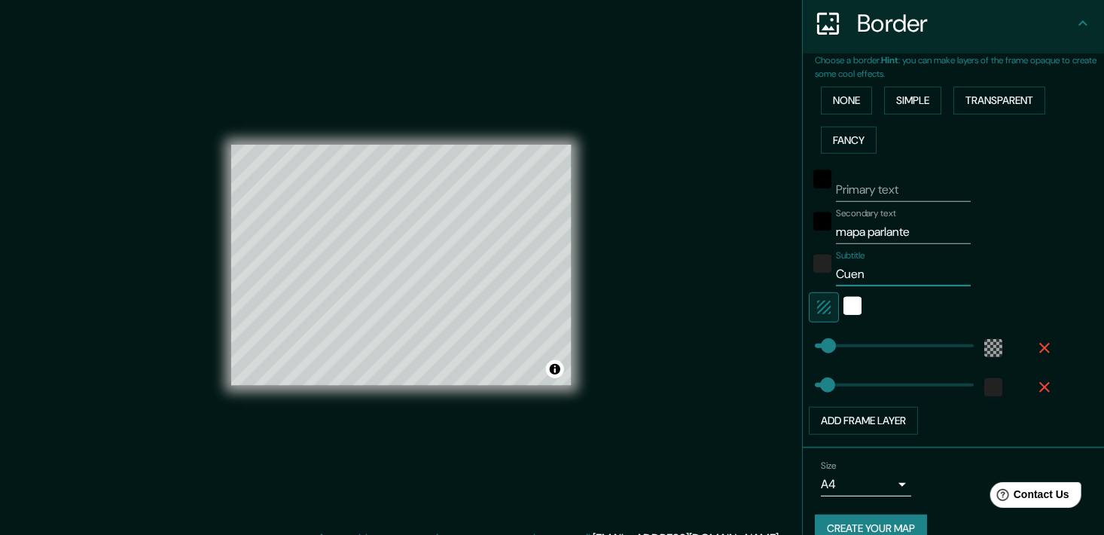
type input "Cuenc"
type input "36"
type input "[GEOGRAPHIC_DATA]"
type input "36"
type input "[GEOGRAPHIC_DATA]"
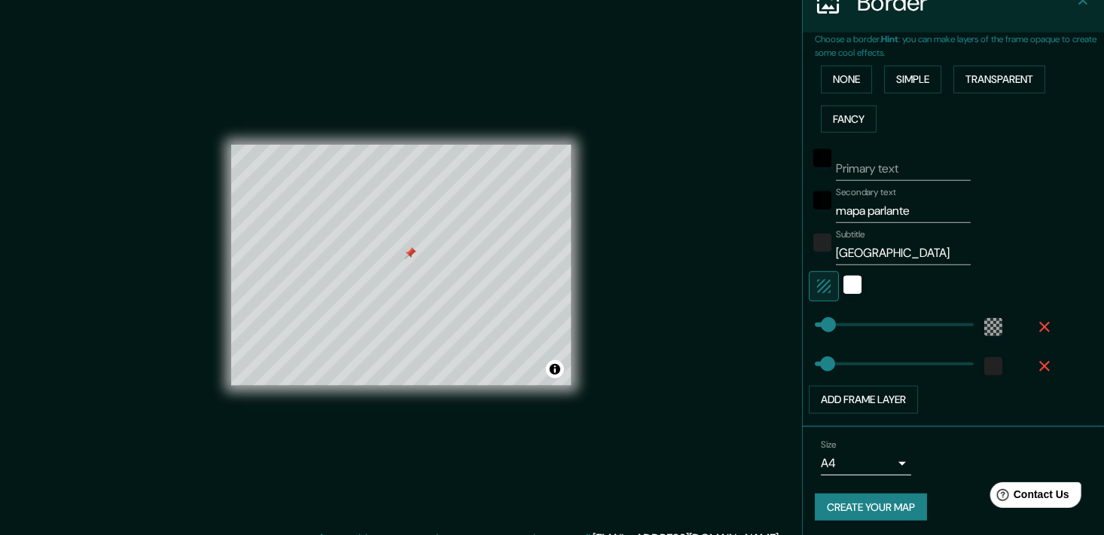
scroll to position [319, 0]
